Goal: Task Accomplishment & Management: Manage account settings

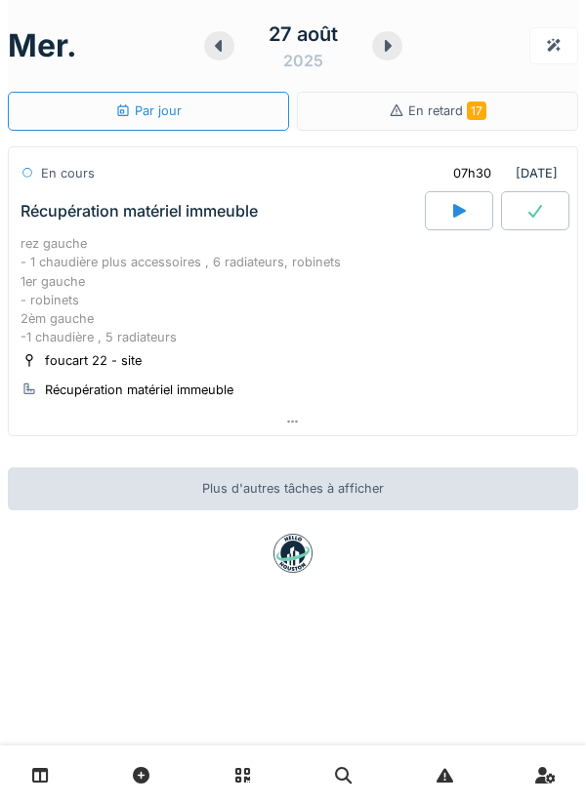
click at [467, 222] on div at bounding box center [459, 210] width 68 height 39
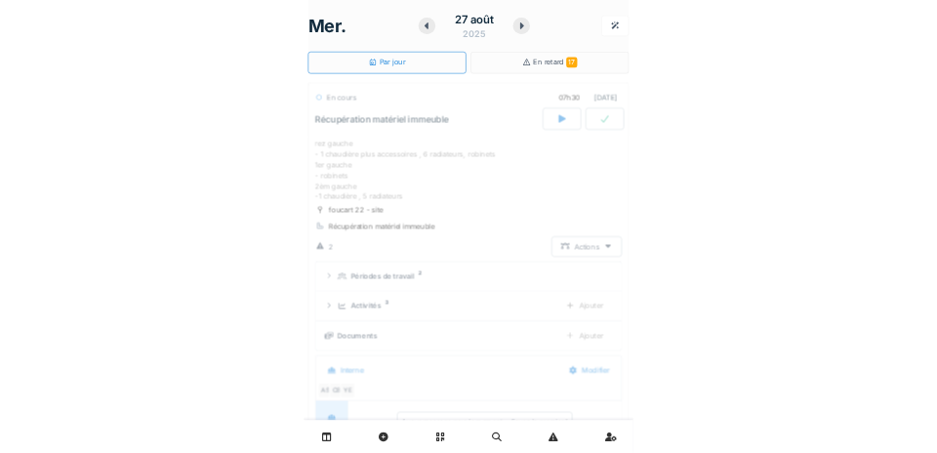
scroll to position [68, 0]
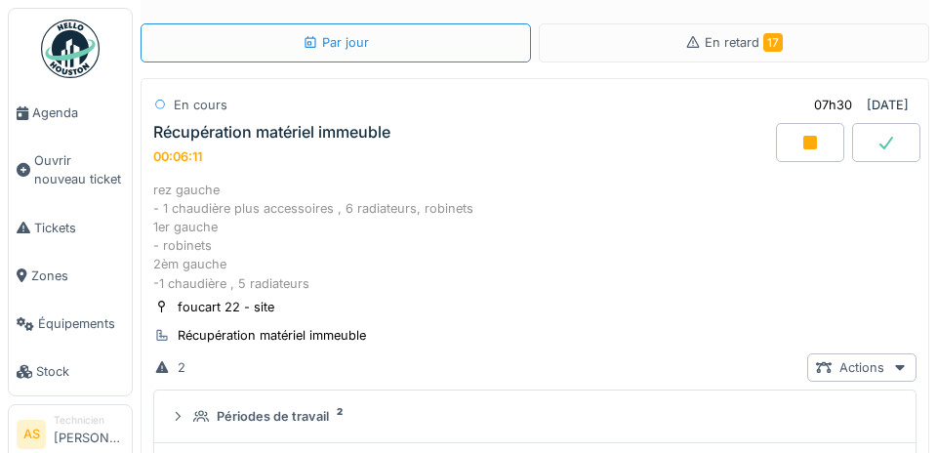
click at [66, 440] on li "Technicien Anouar Serifi" at bounding box center [89, 434] width 70 height 42
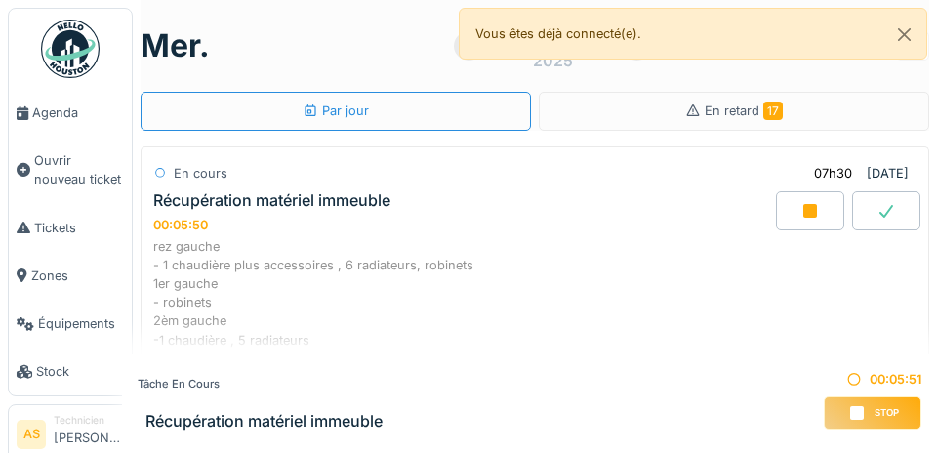
click at [585, 62] on div "[DATE]" at bounding box center [535, 46] width 789 height 61
click at [580, 69] on div "[DATE]" at bounding box center [553, 46] width 107 height 53
